Goal: Check status: Check status

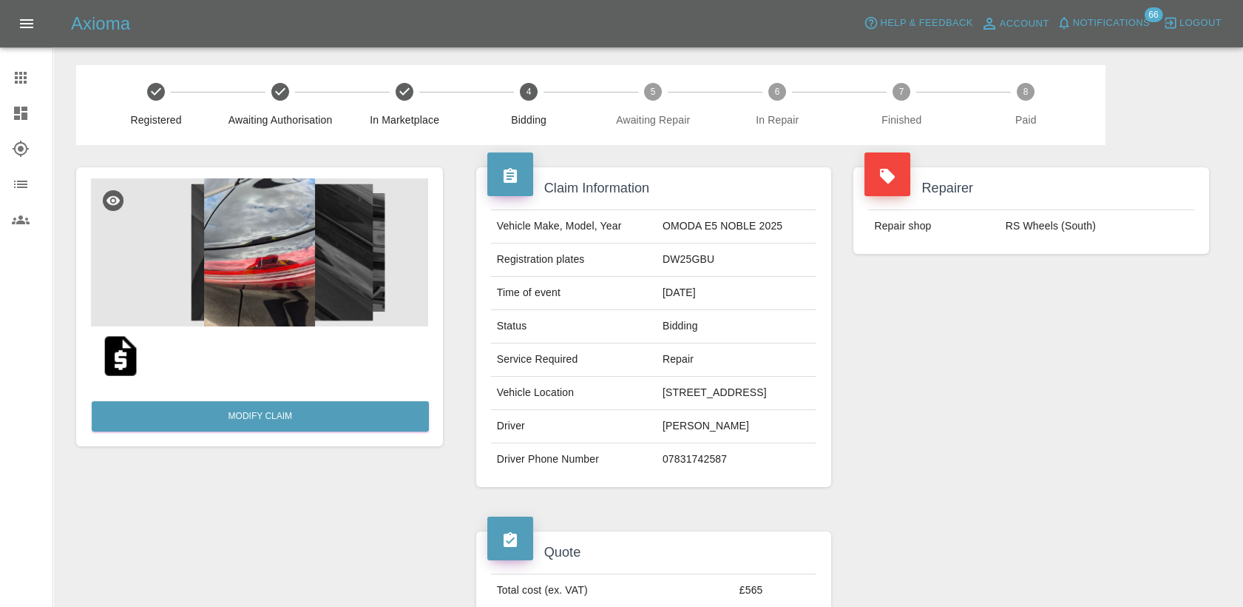
click at [26, 83] on icon at bounding box center [21, 78] width 12 height 12
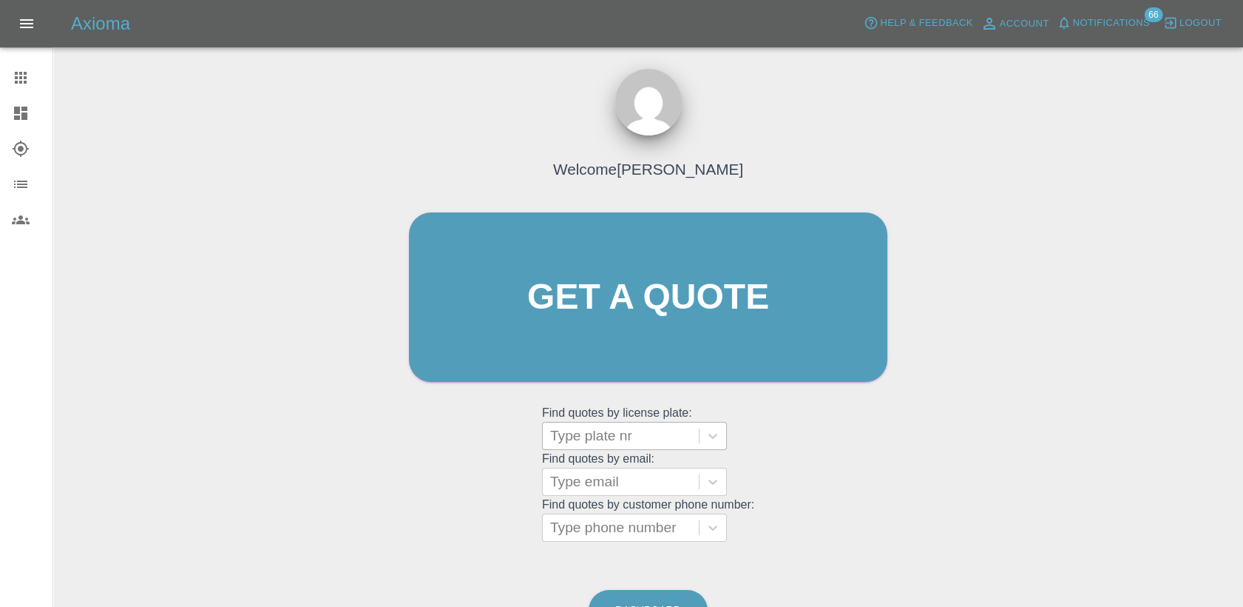
click at [608, 433] on div at bounding box center [620, 435] width 141 height 21
paste input "DW25AZB - damage on delivery"
type input "DW25AZB - damage on delivery"
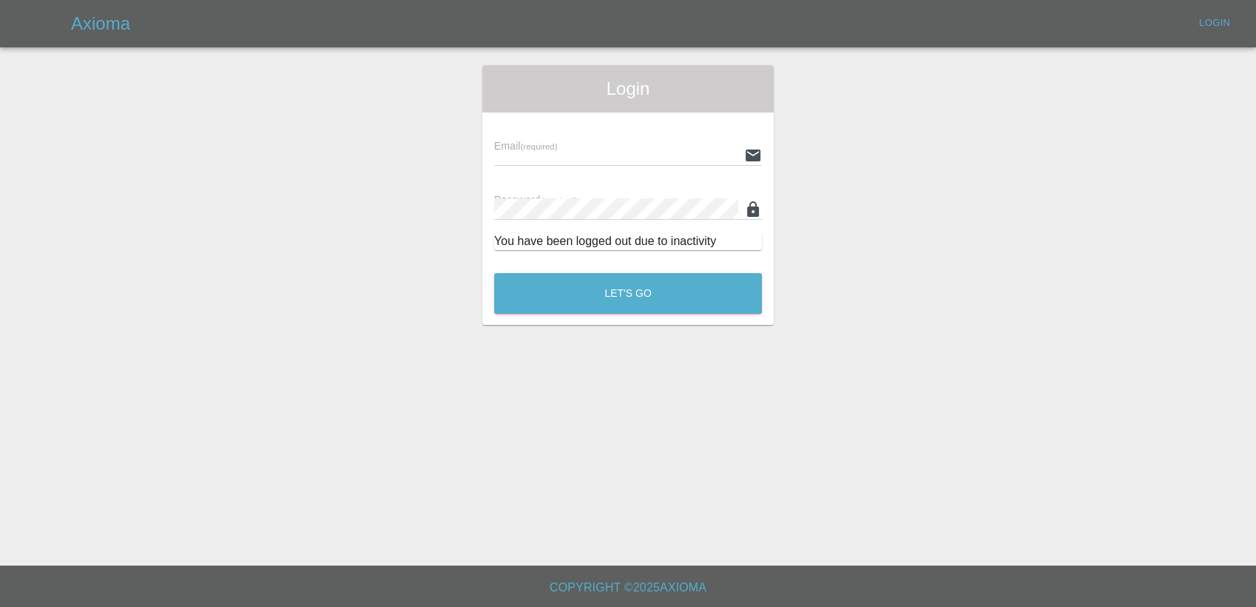
type input "[PERSON_NAME][EMAIL_ADDRESS][PERSON_NAME][DOMAIN_NAME]"
click at [610, 267] on div "Let's Go" at bounding box center [627, 289] width 269 height 55
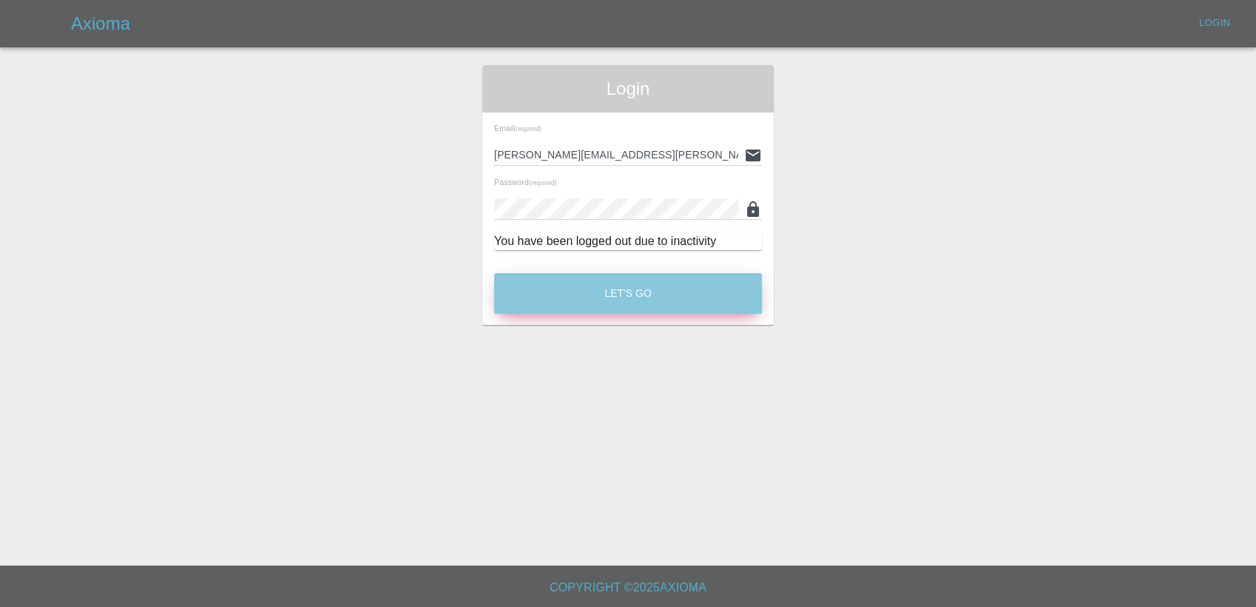
click at [604, 297] on button "Let's Go" at bounding box center [628, 293] width 268 height 41
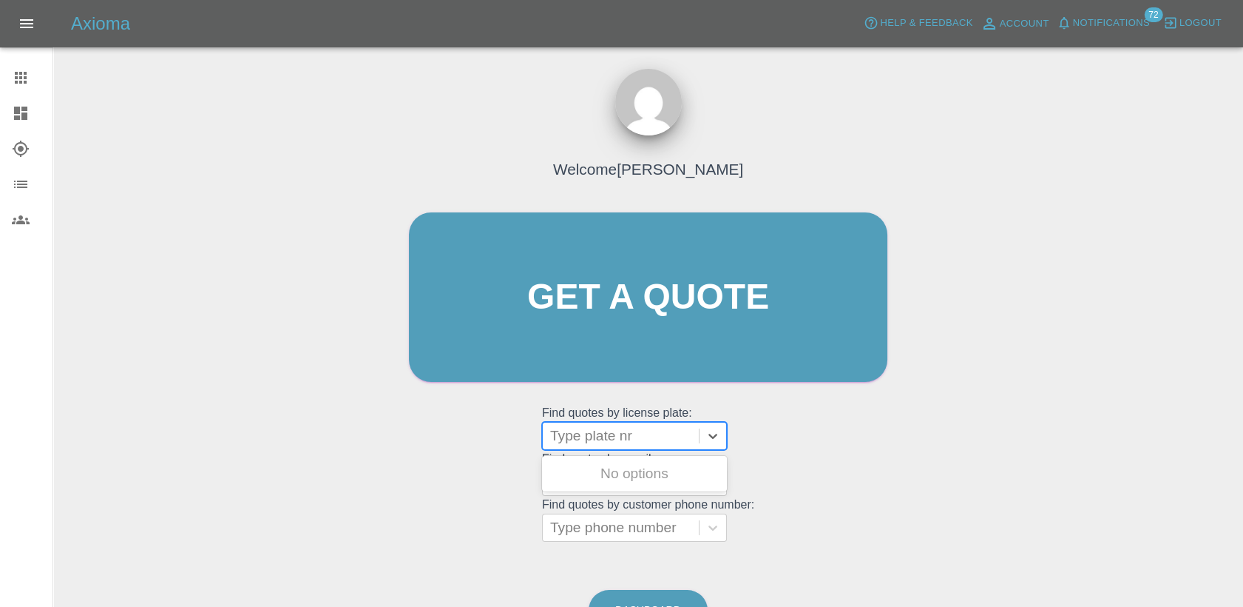
click at [633, 441] on div at bounding box center [620, 435] width 141 height 21
paste input "DW25AZB"
type input "DW25AZB"
paste input "HN25WXF"
type input "HN25WXF"
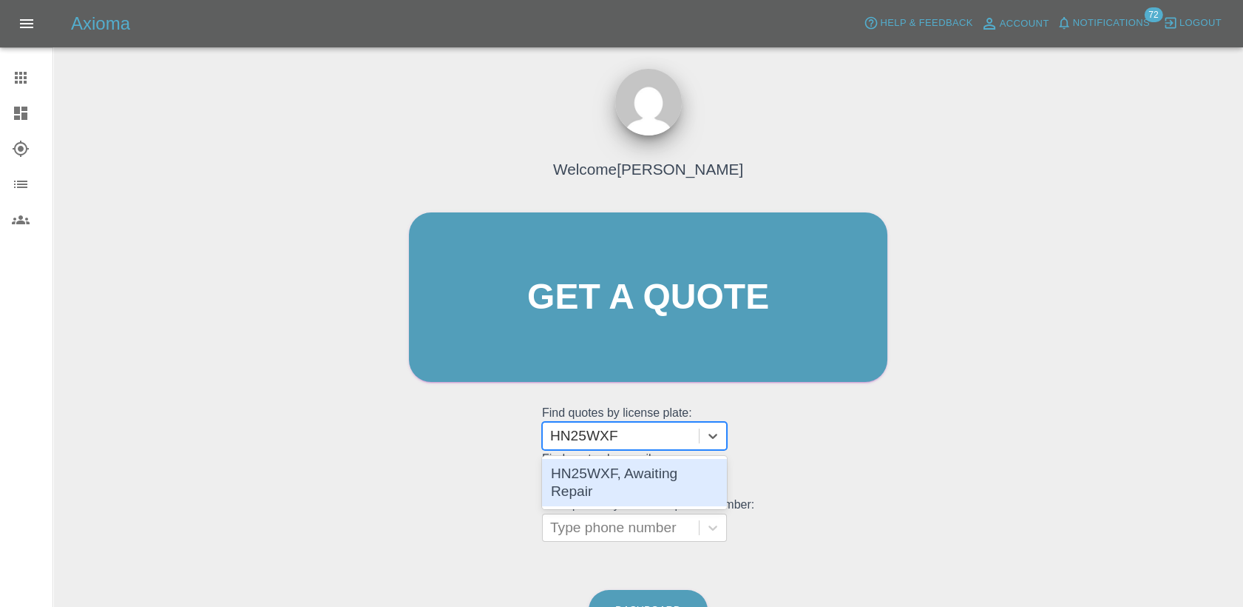
click at [648, 471] on div "HN25WXF, Awaiting Repair" at bounding box center [634, 482] width 185 height 47
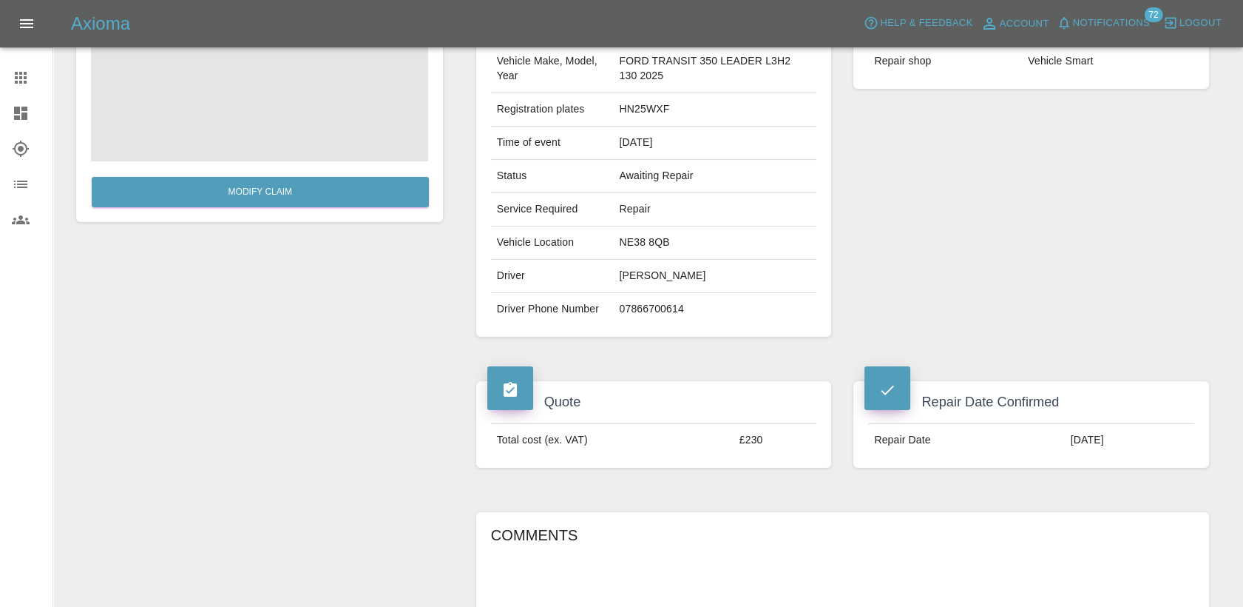
scroll to position [164, 0]
